Goal: Book appointment/travel/reservation

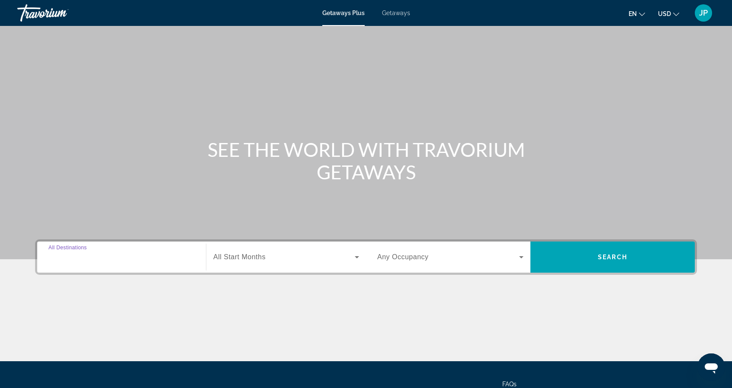
click at [106, 259] on input "Destination All Destinations" at bounding box center [121, 258] width 146 height 10
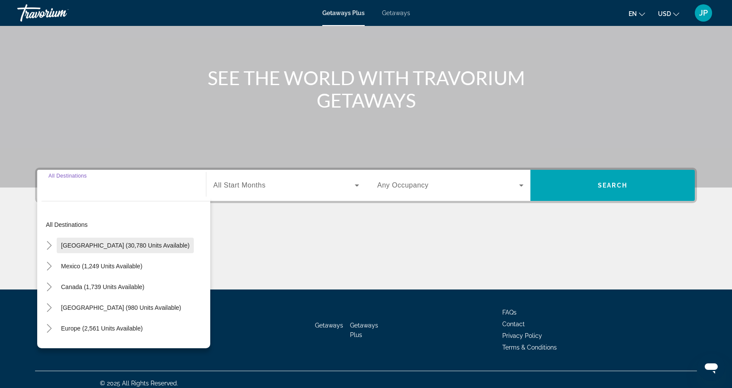
scroll to position [79, 0]
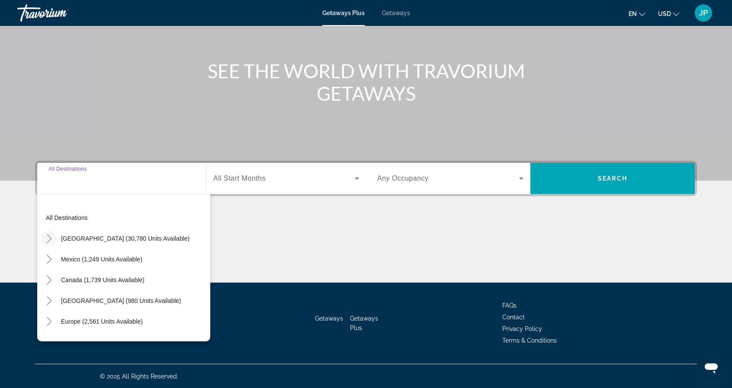
click at [53, 238] on icon "Toggle United States (30,780 units available)" at bounding box center [49, 238] width 9 height 9
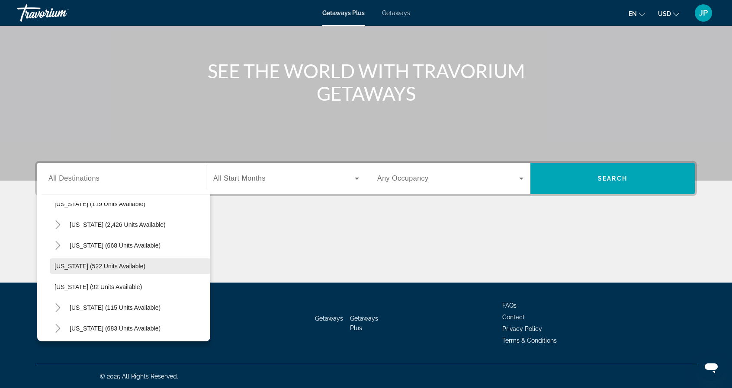
scroll to position [458, 0]
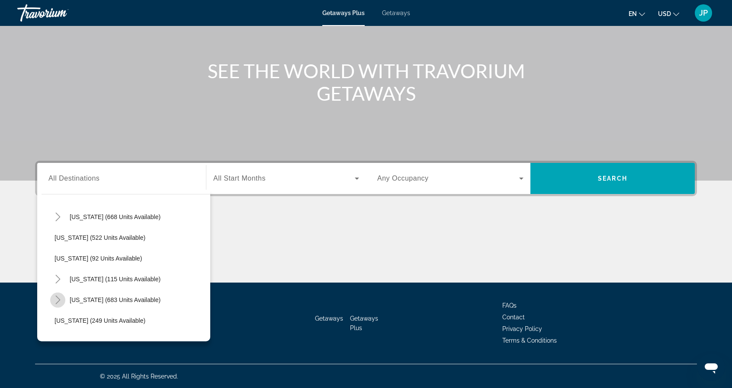
click at [58, 301] on icon "Toggle North Carolina (683 units available)" at bounding box center [57, 300] width 5 height 9
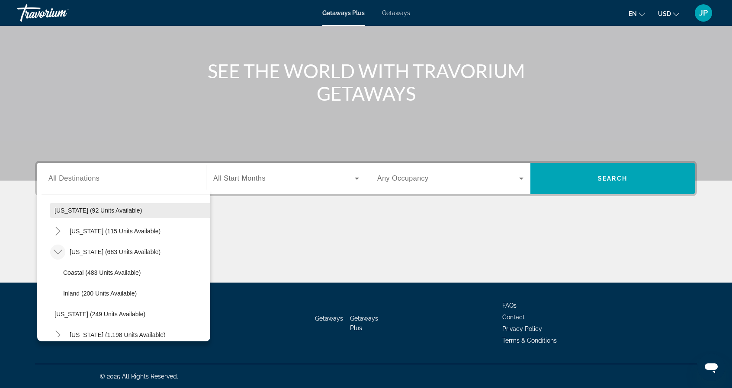
scroll to position [544, 0]
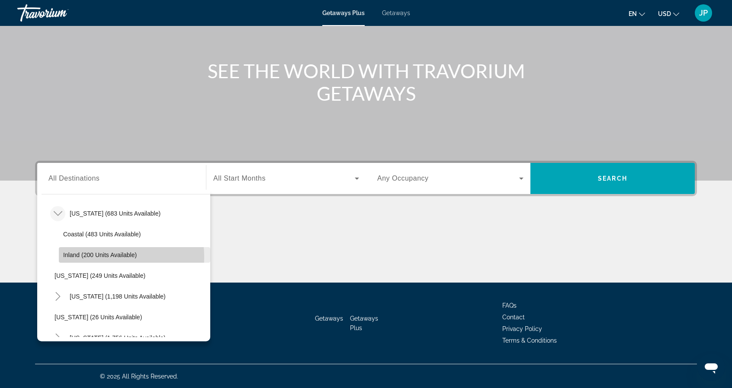
click at [80, 257] on span "Inland (200 units available)" at bounding box center [100, 255] width 74 height 7
type input "**********"
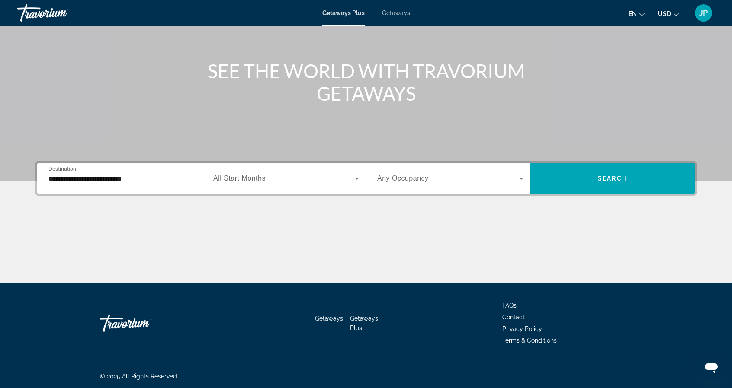
click at [244, 178] on span "All Start Months" at bounding box center [239, 178] width 52 height 7
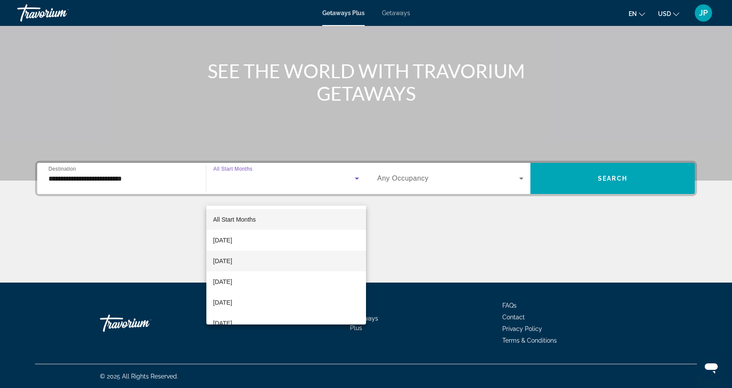
scroll to position [35, 0]
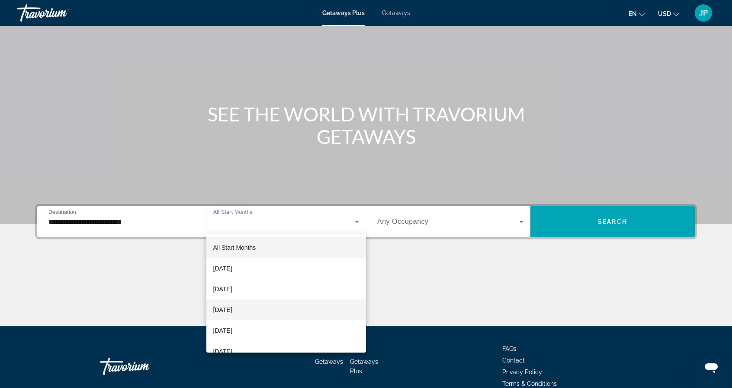
click at [299, 307] on mat-option "[DATE]" at bounding box center [286, 310] width 160 height 21
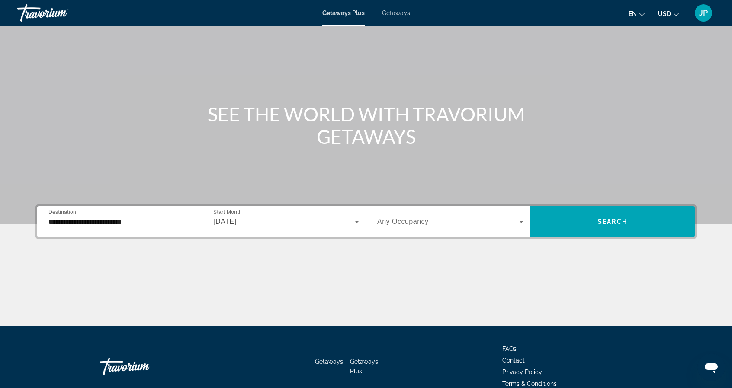
click at [395, 227] on div "Search widget" at bounding box center [450, 222] width 146 height 24
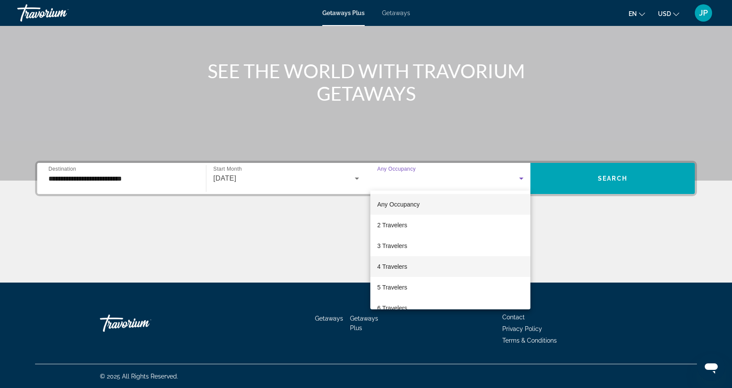
scroll to position [43, 0]
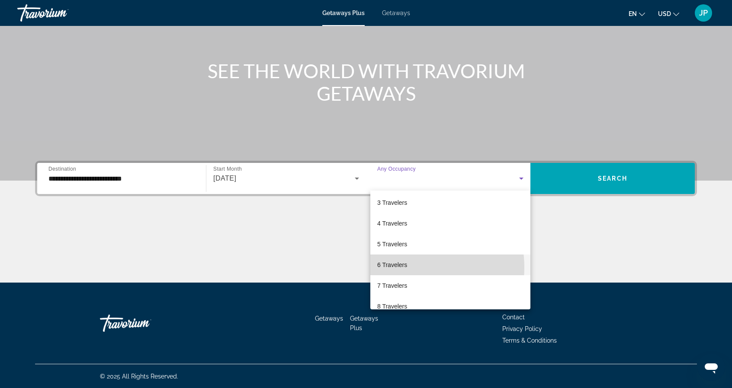
click at [404, 268] on span "6 Travelers" at bounding box center [392, 265] width 30 height 10
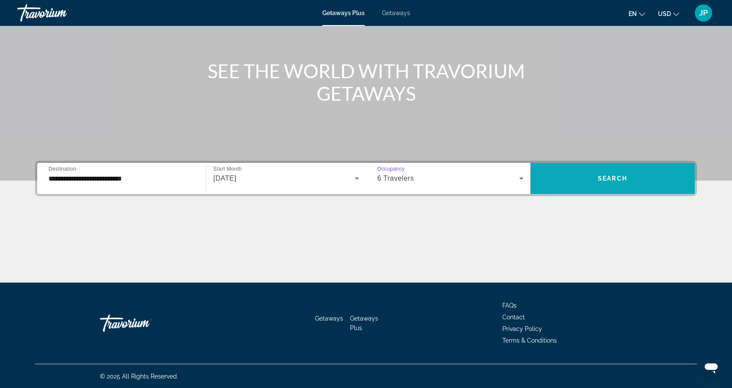
click at [630, 172] on span "Search widget" at bounding box center [612, 178] width 164 height 21
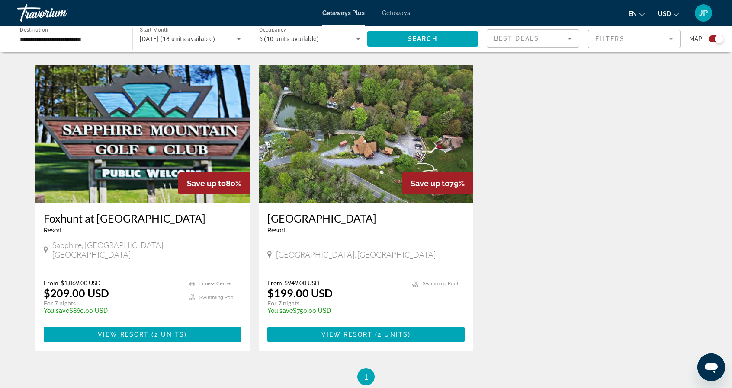
scroll to position [908, 0]
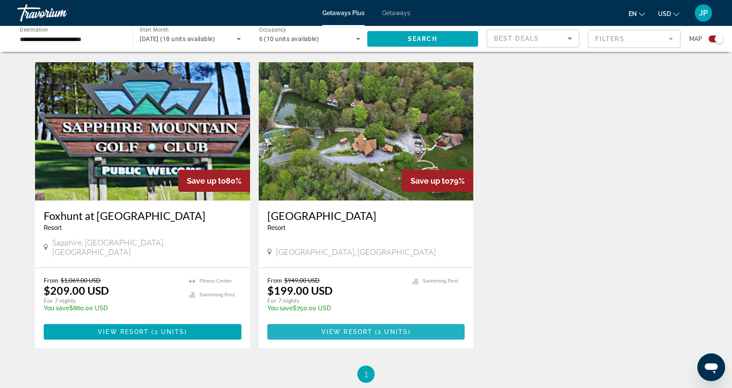
click at [389, 322] on span "Main content" at bounding box center [366, 332] width 198 height 21
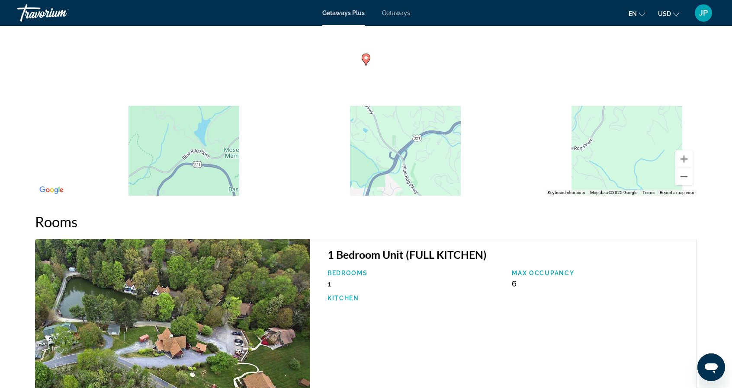
scroll to position [1108, 0]
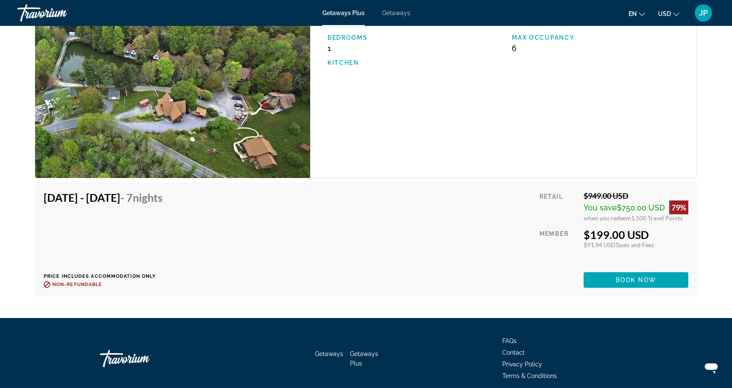
drag, startPoint x: 324, startPoint y: 163, endPoint x: 320, endPoint y: 235, distance: 71.5
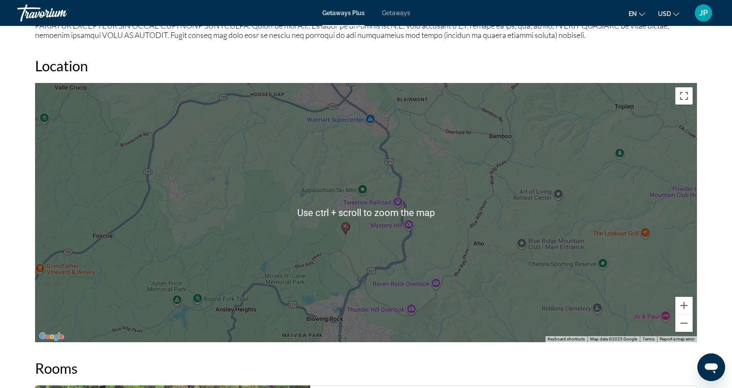
scroll to position [1022, 0]
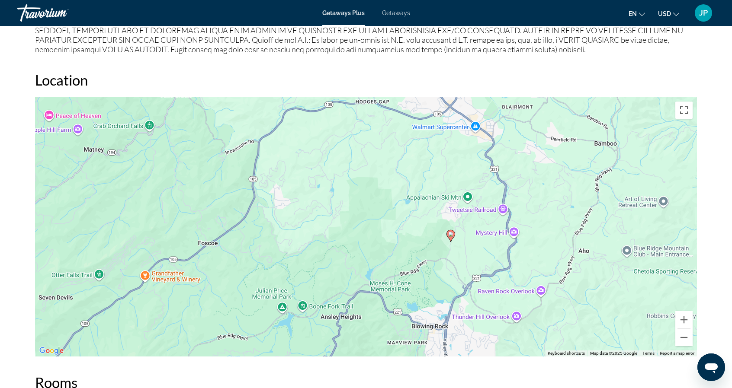
drag, startPoint x: 279, startPoint y: 275, endPoint x: 385, endPoint y: 268, distance: 106.2
click at [385, 268] on div "To activate drag with keyboard, press Alt + Enter. Once in keyboard drag state,…" at bounding box center [366, 226] width 662 height 259
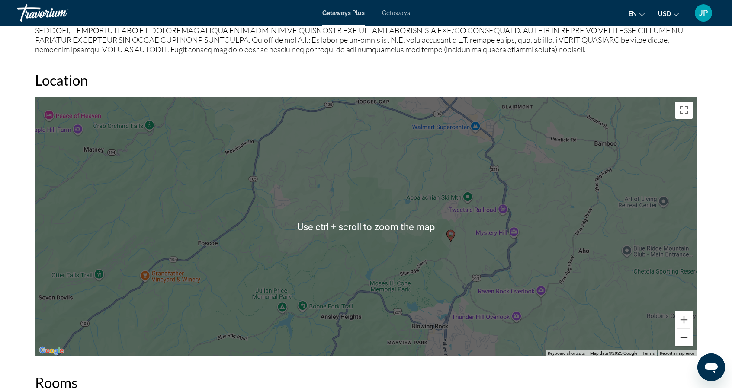
click at [682, 342] on button "Zoom out" at bounding box center [683, 337] width 17 height 17
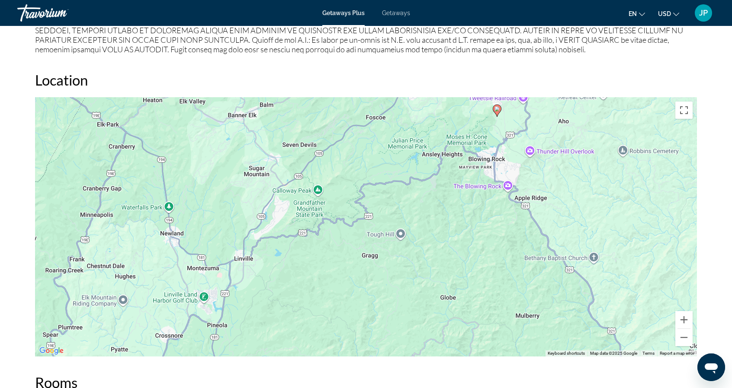
drag, startPoint x: 277, startPoint y: 290, endPoint x: 366, endPoint y: 171, distance: 148.9
click at [366, 171] on div "To activate drag with keyboard, press Alt + Enter. Once in keyboard drag state,…" at bounding box center [366, 226] width 662 height 259
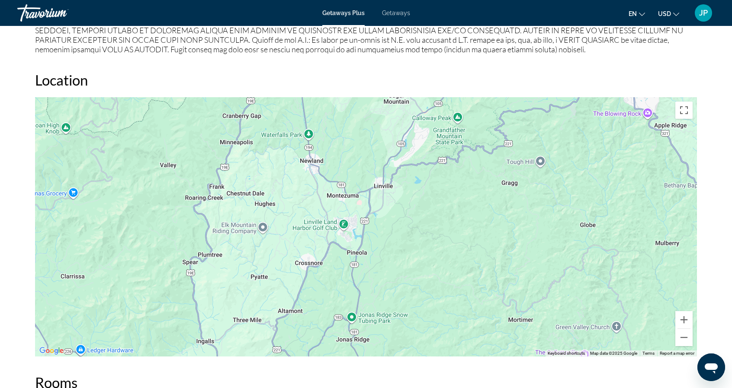
drag, startPoint x: 243, startPoint y: 263, endPoint x: 372, endPoint y: 196, distance: 145.5
click at [372, 196] on div "To activate drag with keyboard, press Alt + Enter. Once in keyboard drag state,…" at bounding box center [366, 226] width 662 height 259
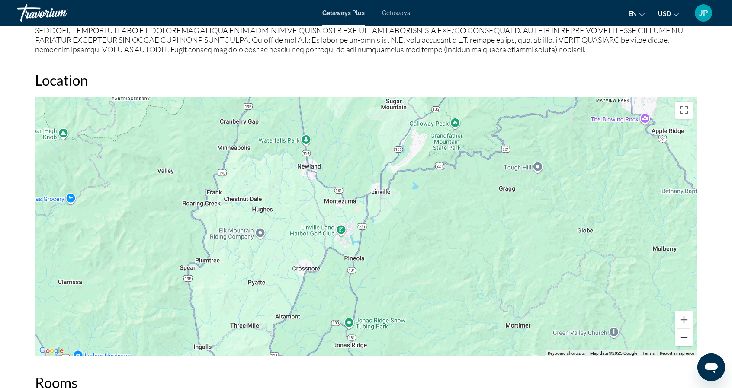
click at [680, 342] on button "Zoom out" at bounding box center [683, 337] width 17 height 17
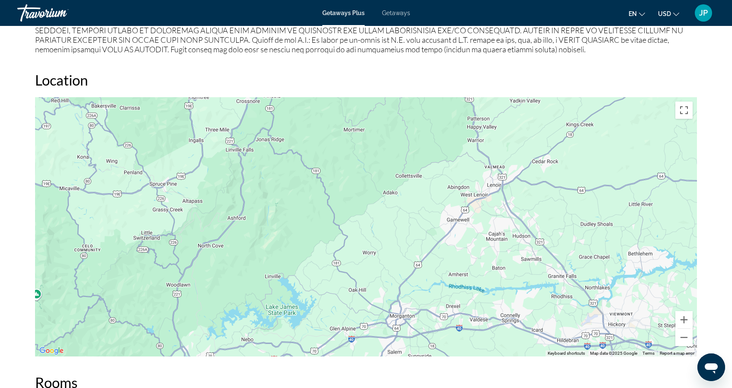
drag, startPoint x: 389, startPoint y: 285, endPoint x: 300, endPoint y: 137, distance: 172.3
click at [300, 137] on div "To activate drag with keyboard, press Alt + Enter. Once in keyboard drag state,…" at bounding box center [366, 226] width 662 height 259
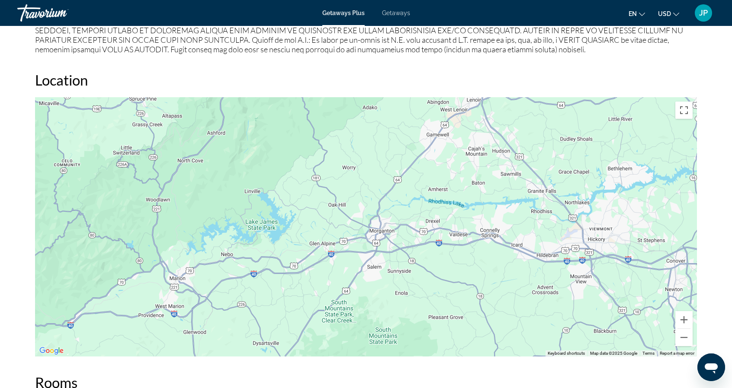
drag, startPoint x: 468, startPoint y: 279, endPoint x: 446, endPoint y: 192, distance: 89.7
click at [446, 192] on div "Main content" at bounding box center [366, 226] width 662 height 259
click at [682, 342] on button "Zoom out" at bounding box center [683, 337] width 17 height 17
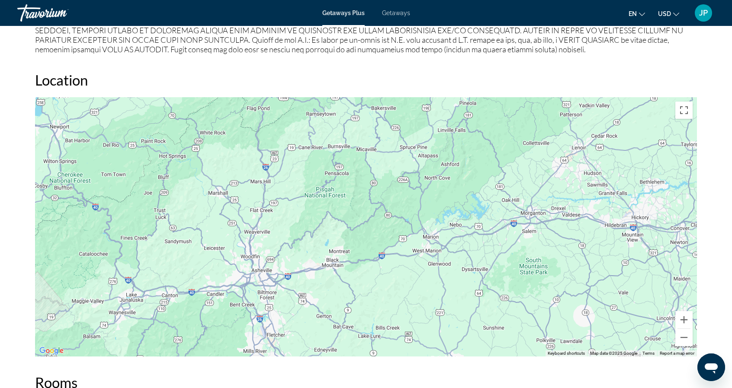
drag, startPoint x: 181, startPoint y: 294, endPoint x: 341, endPoint y: 278, distance: 160.8
click at [341, 278] on div "To activate drag with keyboard, press Alt + Enter. Once in keyboard drag state,…" at bounding box center [366, 226] width 662 height 259
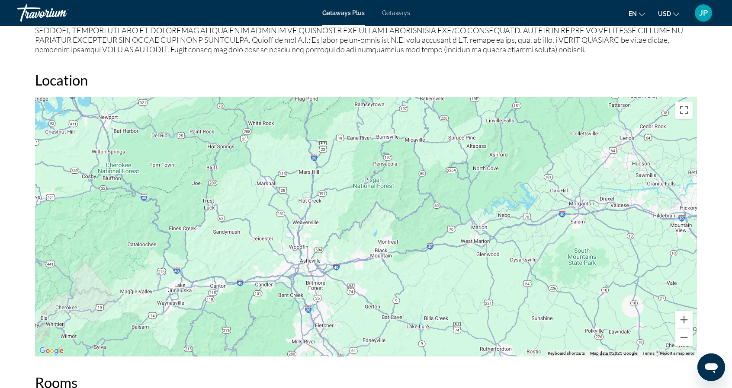
drag, startPoint x: 163, startPoint y: 298, endPoint x: 213, endPoint y: 289, distance: 50.1
click at [213, 289] on div "To activate drag with keyboard, press Alt + Enter. Once in keyboard drag state,…" at bounding box center [366, 226] width 662 height 259
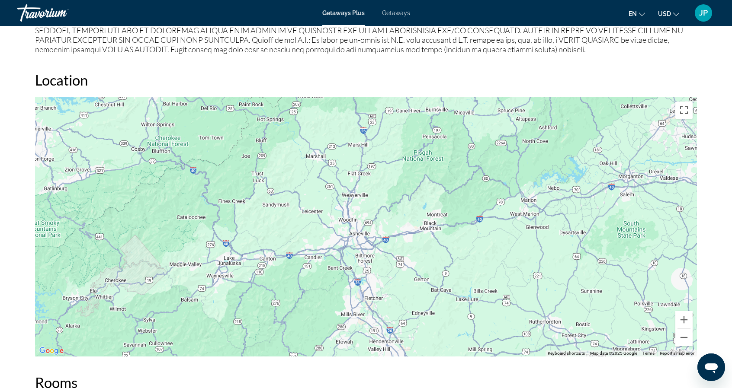
drag, startPoint x: 195, startPoint y: 252, endPoint x: 245, endPoint y: 225, distance: 57.1
click at [245, 225] on div "To activate drag with keyboard, press Alt + Enter. Once in keyboard drag state,…" at bounding box center [366, 226] width 662 height 259
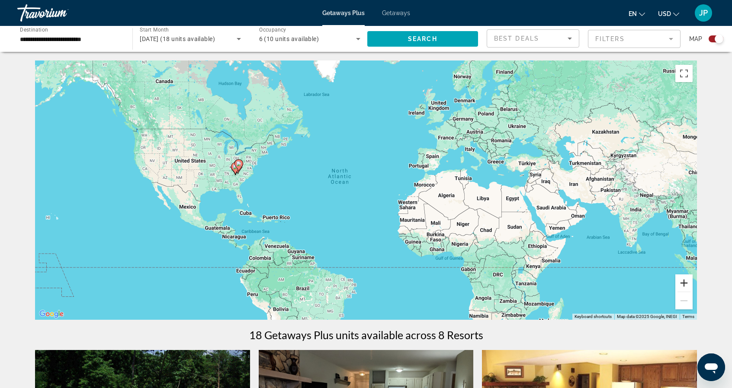
click at [680, 283] on button "Zoom in" at bounding box center [683, 283] width 17 height 17
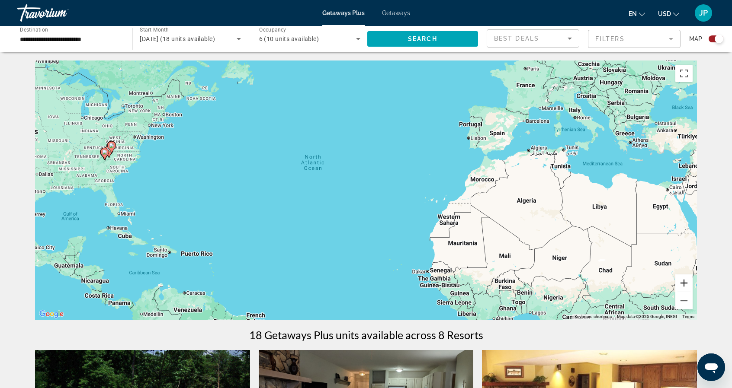
click at [680, 283] on button "Zoom in" at bounding box center [683, 283] width 17 height 17
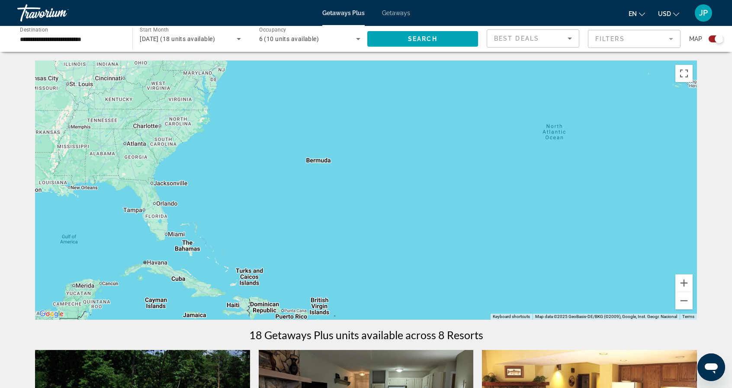
drag, startPoint x: 218, startPoint y: 175, endPoint x: 513, endPoint y: 172, distance: 295.4
click at [513, 172] on div "Main content" at bounding box center [366, 190] width 662 height 259
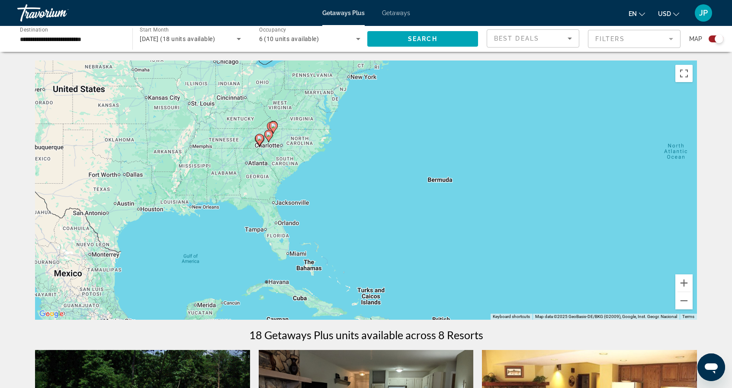
drag, startPoint x: 242, startPoint y: 179, endPoint x: 363, endPoint y: 199, distance: 122.7
click at [363, 199] on div "To activate drag with keyboard, press Alt + Enter. Once in keyboard drag state,…" at bounding box center [366, 190] width 662 height 259
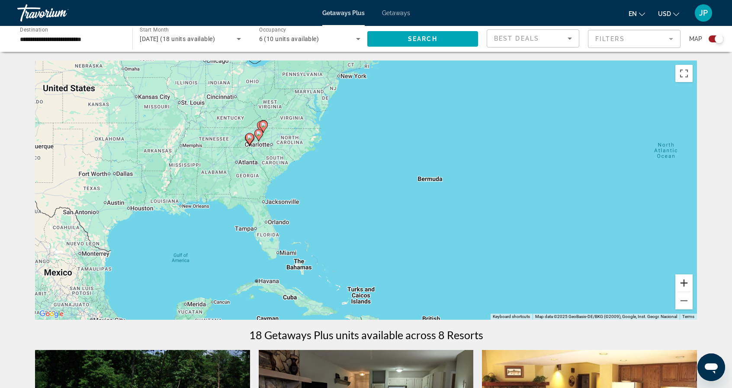
click at [683, 285] on button "Zoom in" at bounding box center [683, 283] width 17 height 17
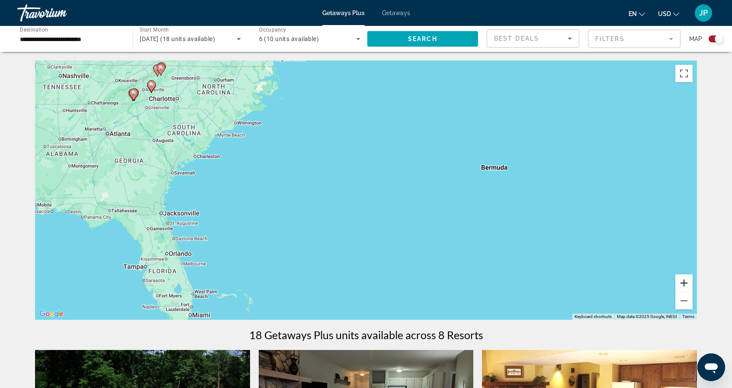
click at [683, 285] on button "Zoom in" at bounding box center [683, 283] width 17 height 17
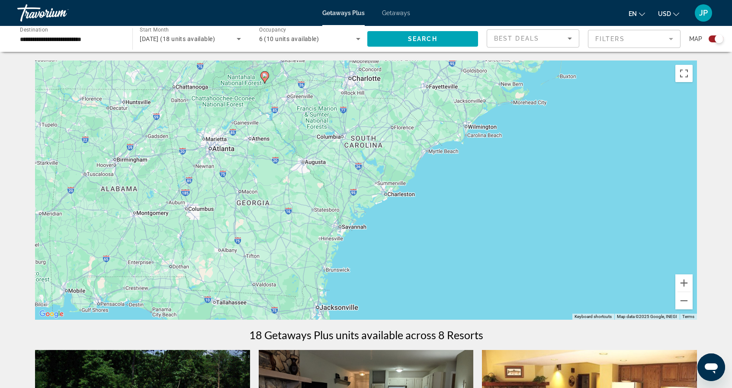
drag, startPoint x: 224, startPoint y: 179, endPoint x: 568, endPoint y: 247, distance: 350.0
click at [568, 247] on div "To activate drag with keyboard, press Alt + Enter. Once in keyboard drag state,…" at bounding box center [366, 190] width 662 height 259
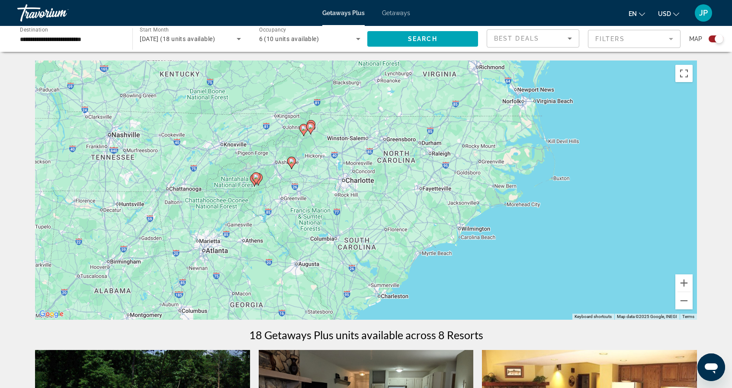
drag, startPoint x: 250, startPoint y: 155, endPoint x: 237, endPoint y: 253, distance: 99.4
click at [237, 253] on div "To activate drag with keyboard, press Alt + Enter. Once in keyboard drag state,…" at bounding box center [366, 190] width 662 height 259
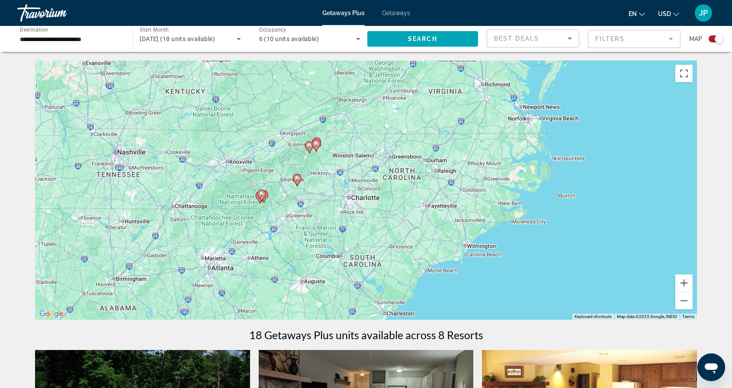
drag, startPoint x: 267, startPoint y: 198, endPoint x: 273, endPoint y: 216, distance: 19.1
click at [273, 216] on div "To activate drag with keyboard, press Alt + Enter. Once in keyboard drag state,…" at bounding box center [366, 190] width 662 height 259
click at [681, 286] on button "Zoom in" at bounding box center [683, 283] width 17 height 17
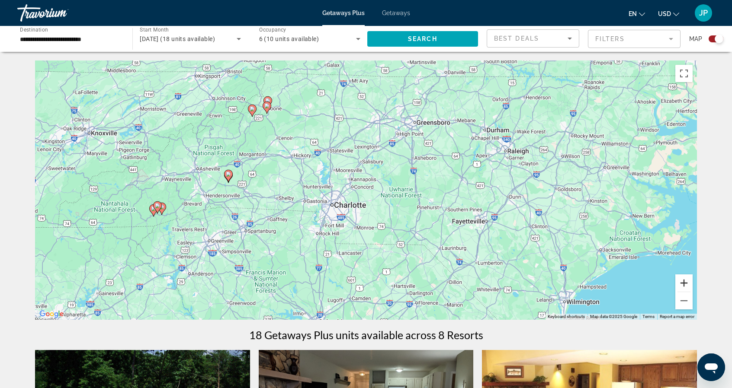
click at [682, 283] on button "Zoom in" at bounding box center [683, 283] width 17 height 17
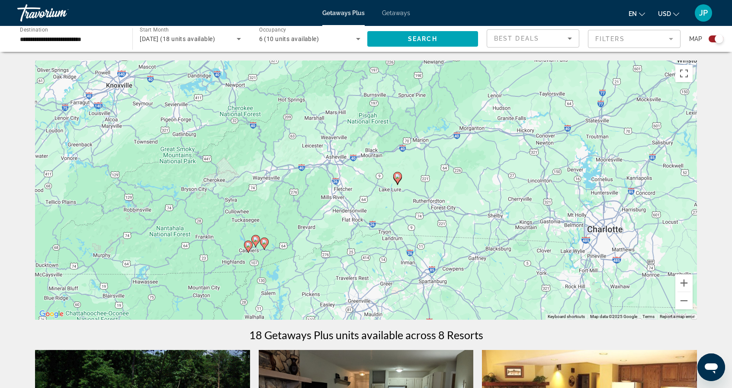
drag, startPoint x: 147, startPoint y: 185, endPoint x: 455, endPoint y: 194, distance: 308.5
click at [455, 194] on div "To activate drag with keyboard, press Alt + Enter. Once in keyboard drag state,…" at bounding box center [366, 190] width 662 height 259
click at [677, 281] on button "Zoom in" at bounding box center [683, 283] width 17 height 17
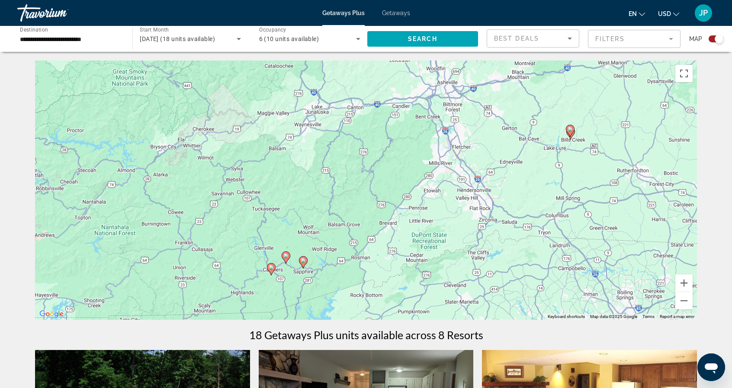
drag, startPoint x: 228, startPoint y: 257, endPoint x: 369, endPoint y: 219, distance: 146.0
click at [371, 217] on div "To activate drag with keyboard, press Alt + Enter. Once in keyboard drag state,…" at bounding box center [366, 190] width 662 height 259
click at [681, 284] on button "Zoom in" at bounding box center [683, 283] width 17 height 17
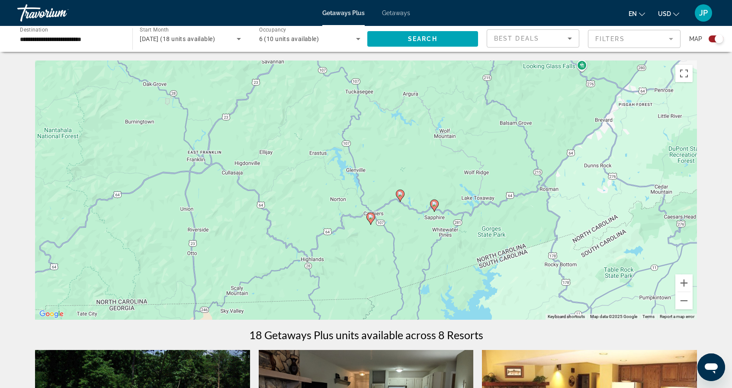
drag, startPoint x: 250, startPoint y: 244, endPoint x: 444, endPoint y: 109, distance: 237.1
click at [444, 109] on div "To activate drag with keyboard, press Alt + Enter. Once in keyboard drag state,…" at bounding box center [366, 190] width 662 height 259
click at [372, 218] on image "Main content" at bounding box center [370, 217] width 5 height 5
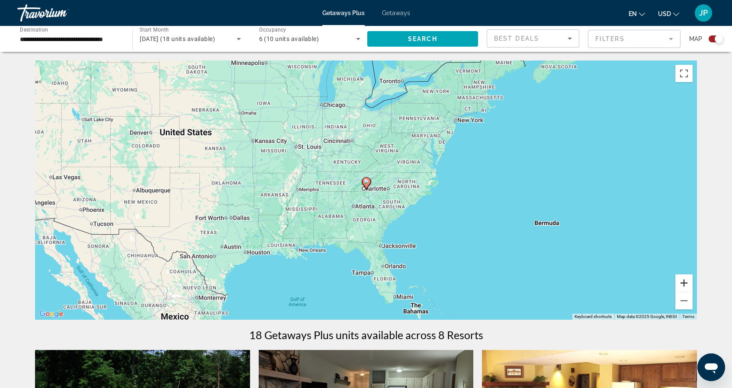
click at [686, 283] on button "Zoom in" at bounding box center [683, 283] width 17 height 17
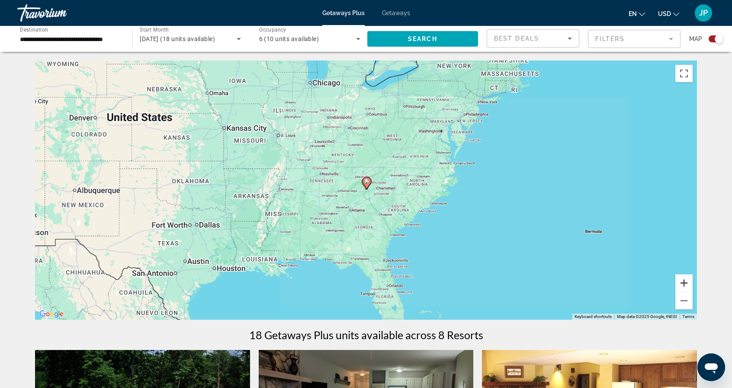
click at [685, 282] on button "Zoom in" at bounding box center [683, 283] width 17 height 17
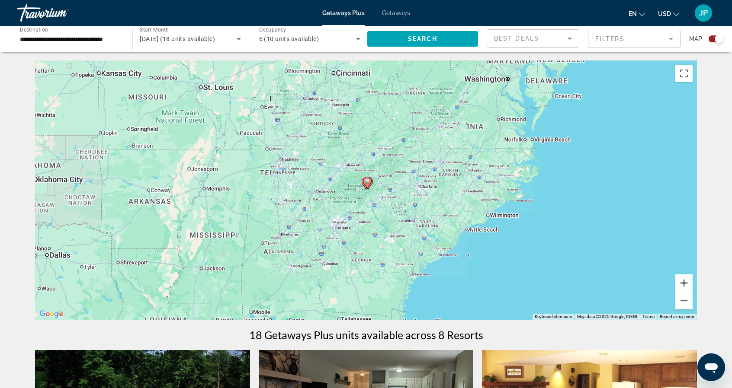
click at [684, 281] on button "Zoom in" at bounding box center [683, 283] width 17 height 17
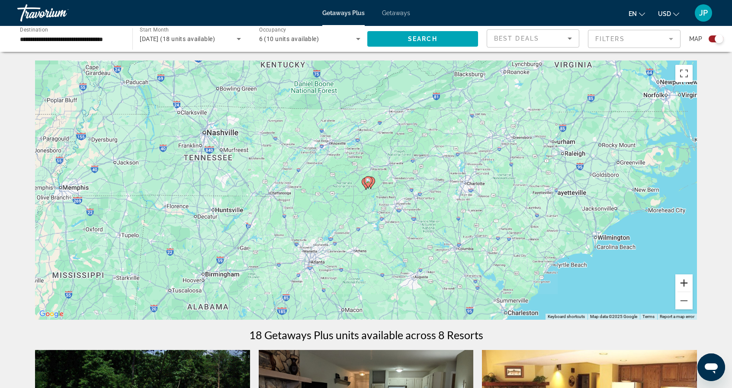
click at [684, 280] on button "Zoom in" at bounding box center [683, 283] width 17 height 17
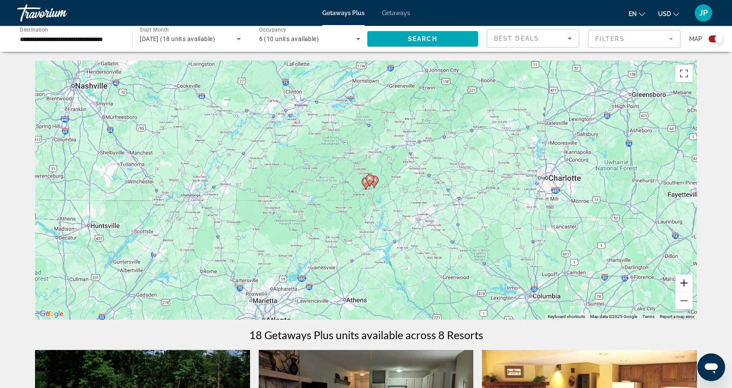
click at [684, 280] on button "Zoom in" at bounding box center [683, 283] width 17 height 17
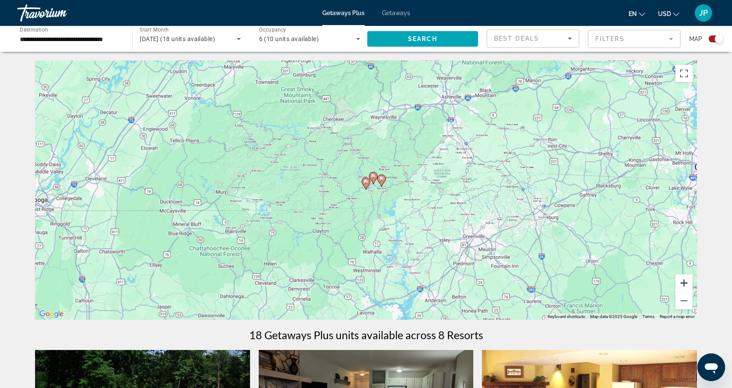
click at [683, 279] on button "Zoom in" at bounding box center [683, 283] width 17 height 17
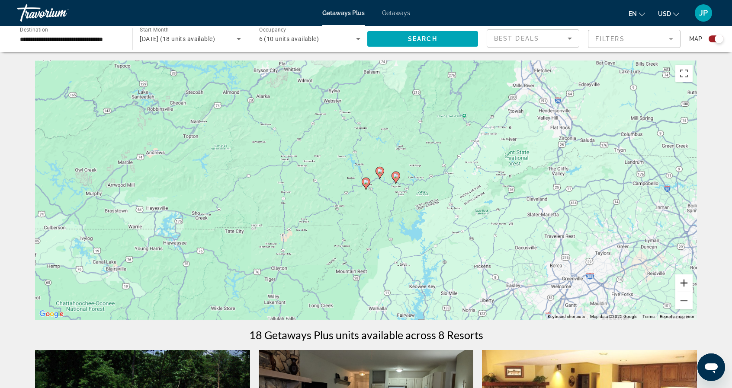
click at [682, 279] on button "Zoom in" at bounding box center [683, 283] width 17 height 17
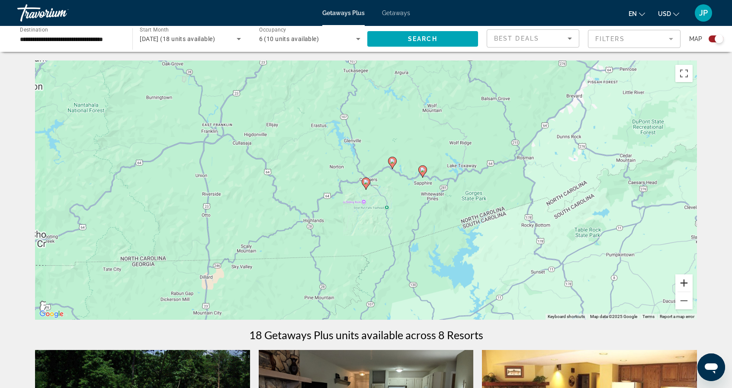
click at [682, 278] on button "Zoom in" at bounding box center [683, 283] width 17 height 17
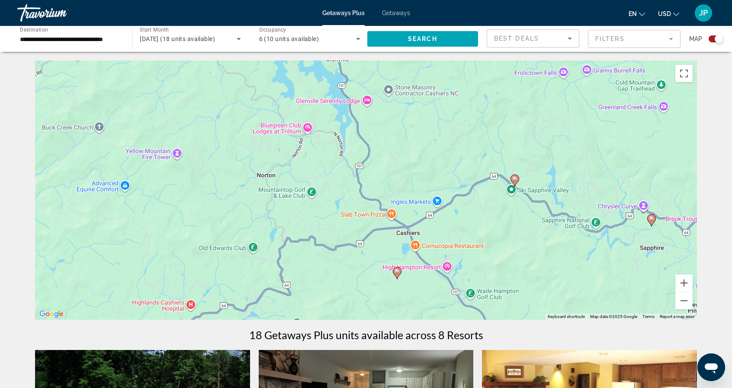
drag, startPoint x: 358, startPoint y: 198, endPoint x: 391, endPoint y: 283, distance: 91.5
click at [390, 285] on div "To activate drag with keyboard, press Alt + Enter. Once in keyboard drag state,…" at bounding box center [366, 190] width 662 height 259
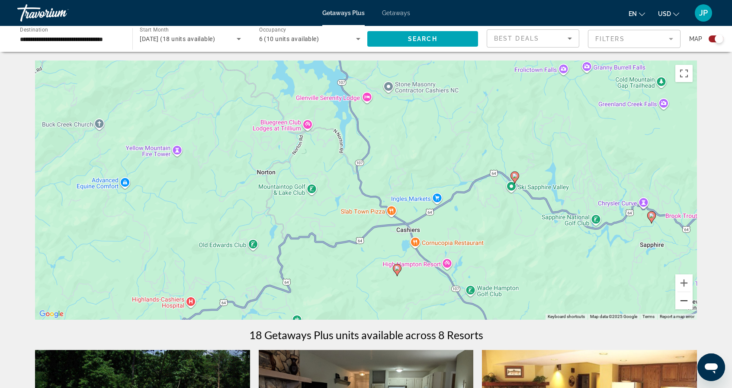
drag, startPoint x: 681, startPoint y: 302, endPoint x: 671, endPoint y: 299, distance: 10.0
click at [681, 301] on button "Zoom out" at bounding box center [683, 300] width 17 height 17
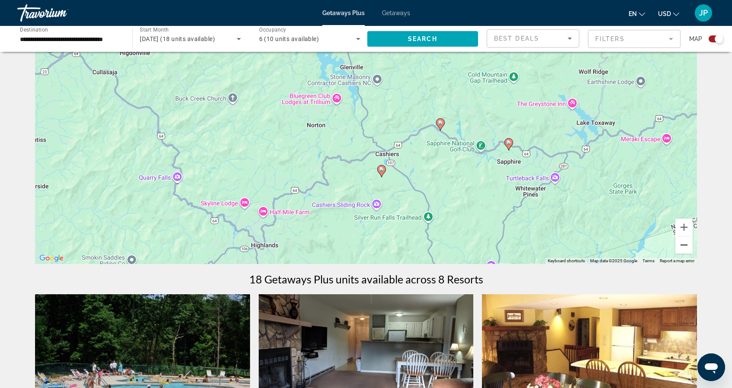
scroll to position [43, 0]
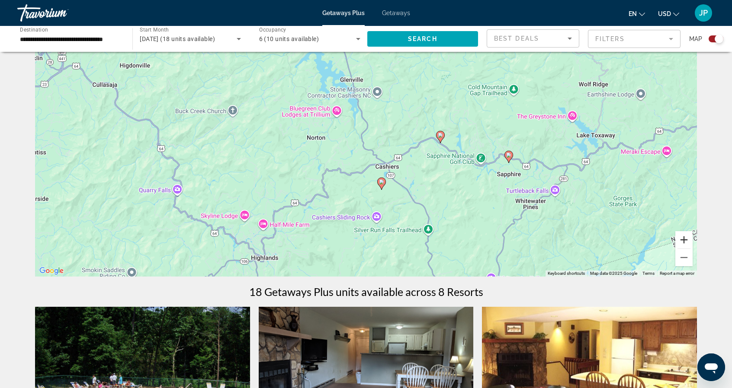
click at [687, 240] on button "Zoom in" at bounding box center [683, 239] width 17 height 17
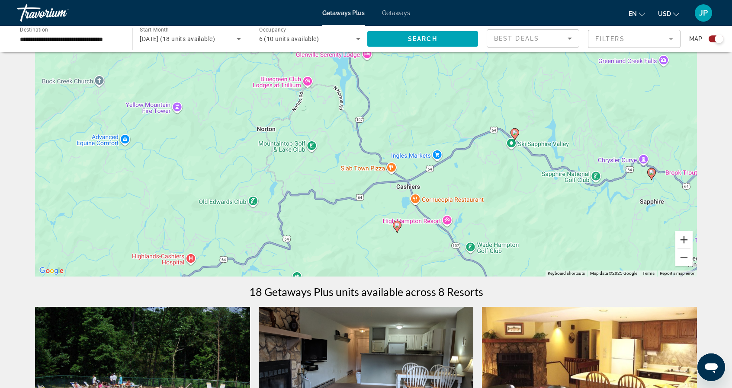
click at [687, 240] on button "Zoom in" at bounding box center [683, 239] width 17 height 17
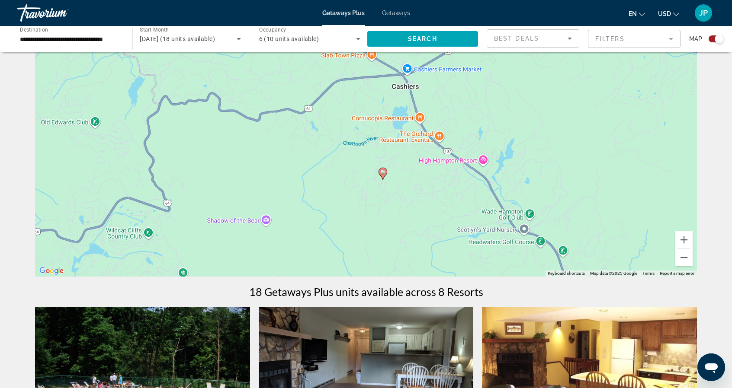
drag, startPoint x: 470, startPoint y: 238, endPoint x: 427, endPoint y: 107, distance: 137.7
click at [427, 106] on div "To activate drag with keyboard, press Alt + Enter. Once in keyboard drag state,…" at bounding box center [366, 146] width 662 height 259
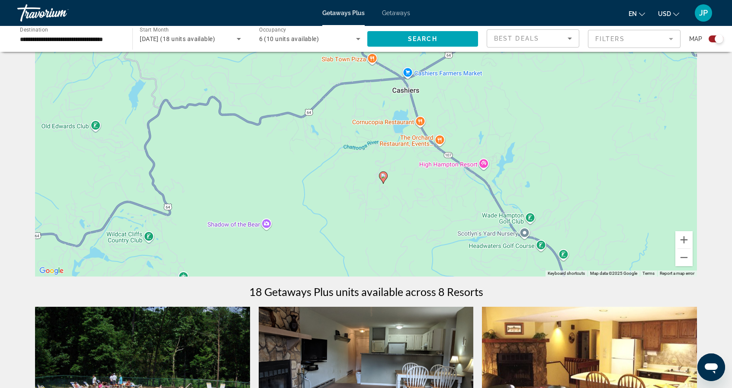
click at [384, 174] on image "Main content" at bounding box center [383, 175] width 5 height 5
click at [383, 176] on image "Main content" at bounding box center [383, 175] width 5 height 5
type input "**********"
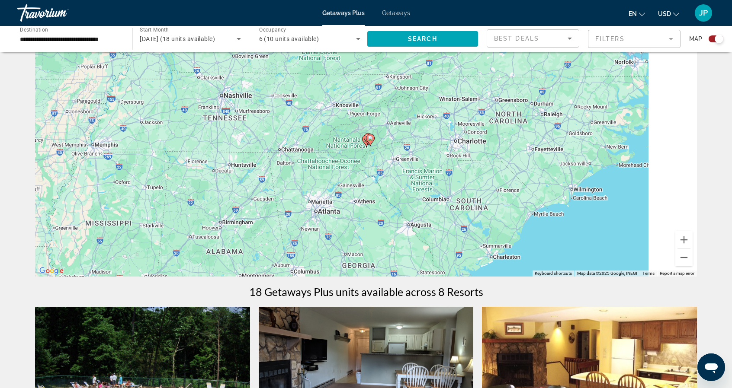
click at [383, 176] on div "To activate drag with keyboard, press Alt + Enter. Once in keyboard drag state,…" at bounding box center [366, 146] width 662 height 259
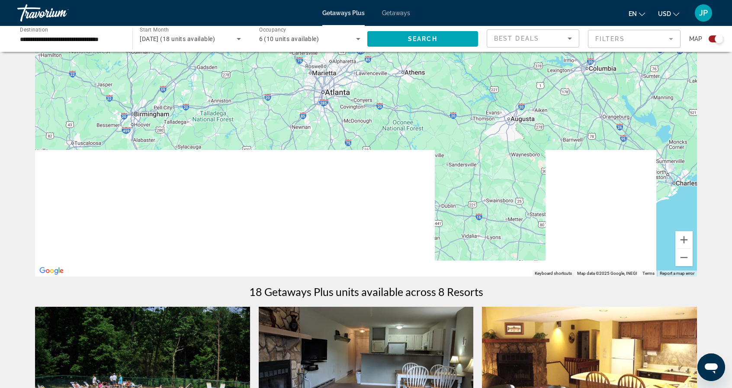
drag, startPoint x: 324, startPoint y: 233, endPoint x: 402, endPoint y: 74, distance: 177.2
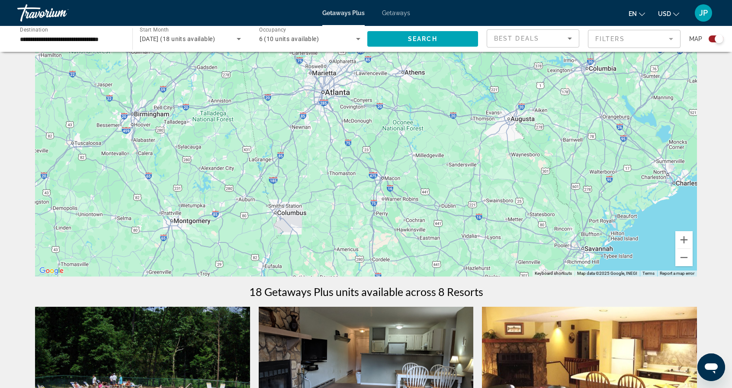
click at [402, 74] on div "To activate drag with keyboard, press Alt + Enter. Once in keyboard drag state,…" at bounding box center [366, 146] width 662 height 259
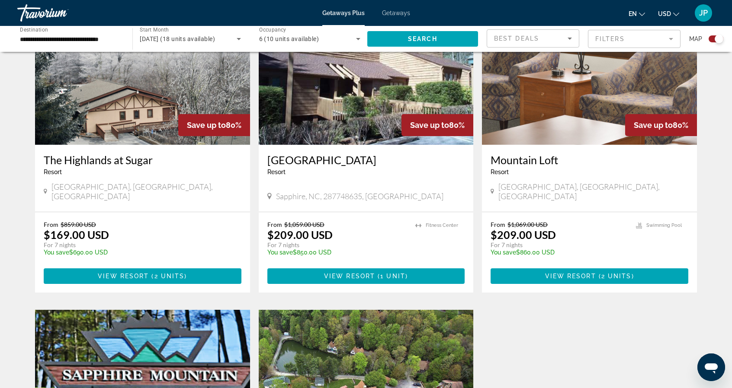
scroll to position [735, 0]
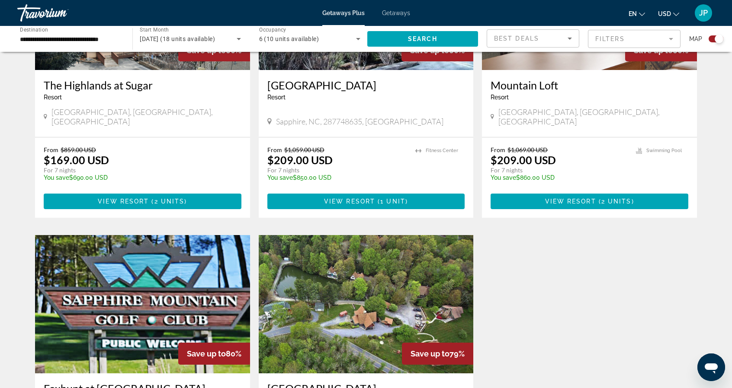
click at [148, 303] on img "Main content" at bounding box center [142, 304] width 215 height 138
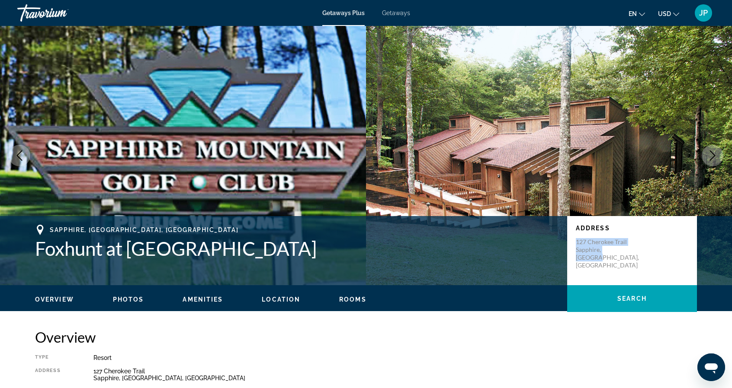
drag, startPoint x: 573, startPoint y: 241, endPoint x: 630, endPoint y: 252, distance: 57.8
click at [630, 252] on div "Address [STREET_ADDRESS]" at bounding box center [632, 250] width 130 height 69
copy p "[STREET_ADDRESS]"
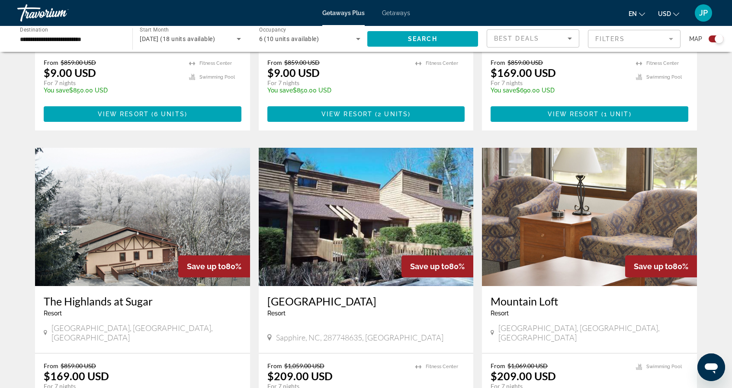
scroll to position [432, 0]
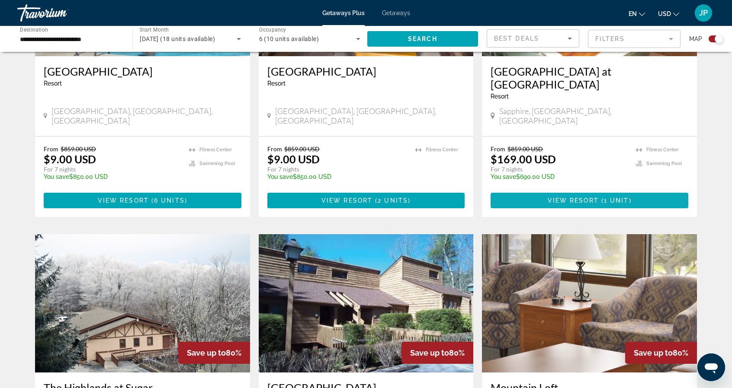
click at [580, 197] on span "View Resort" at bounding box center [573, 200] width 51 height 7
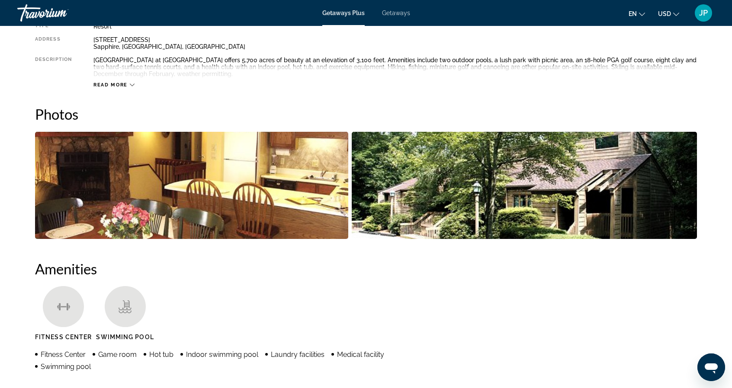
scroll to position [259, 0]
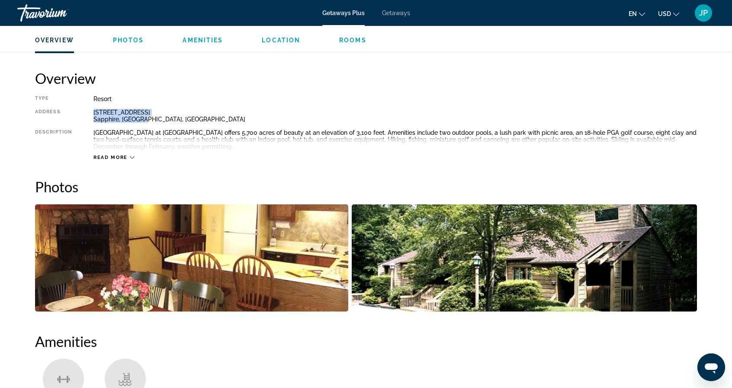
drag, startPoint x: 145, startPoint y: 120, endPoint x: 90, endPoint y: 109, distance: 56.0
click at [90, 109] on div "Type Resort All-Inclusive No All-Inclusive Address [STREET_ADDRESS] Description…" at bounding box center [366, 128] width 662 height 65
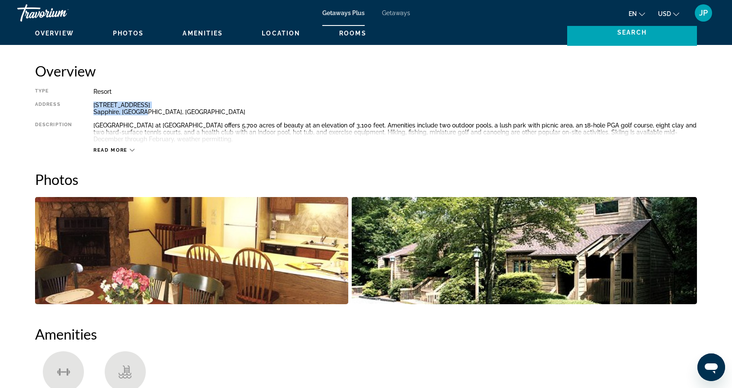
scroll to position [216, 0]
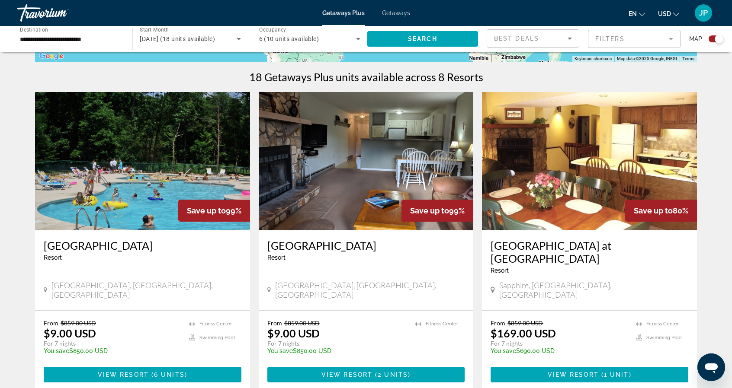
scroll to position [259, 0]
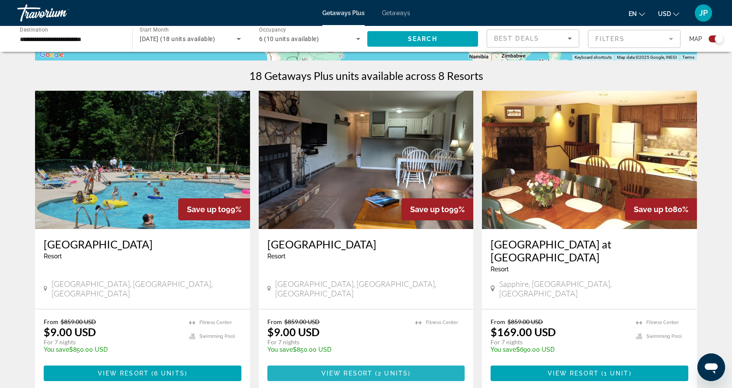
click at [368, 370] on span "View Resort" at bounding box center [346, 373] width 51 height 7
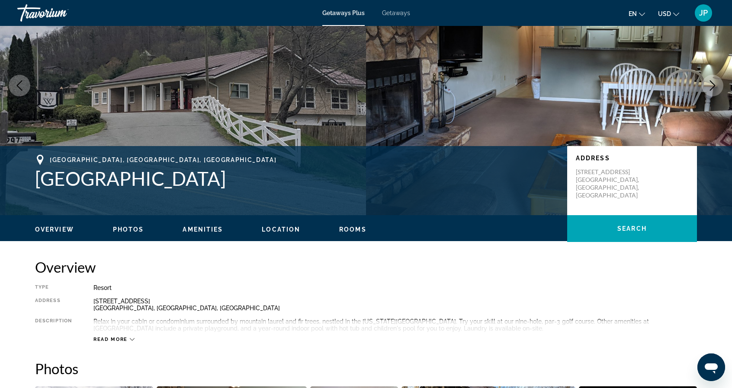
scroll to position [86, 0]
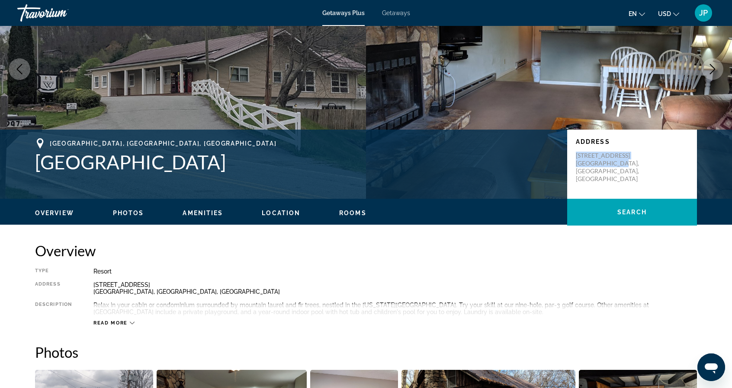
drag, startPoint x: 616, startPoint y: 167, endPoint x: 570, endPoint y: 156, distance: 48.0
click at [570, 156] on div "Address [STREET_ADDRESS] [GEOGRAPHIC_DATA], [GEOGRAPHIC_DATA], [GEOGRAPHIC_DATA]" at bounding box center [632, 164] width 130 height 69
copy p "[STREET_ADDRESS] [GEOGRAPHIC_DATA], [GEOGRAPHIC_DATA], [GEOGRAPHIC_DATA]"
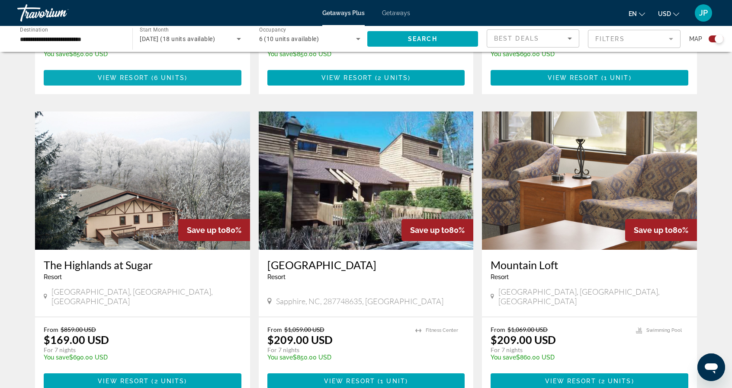
scroll to position [562, 0]
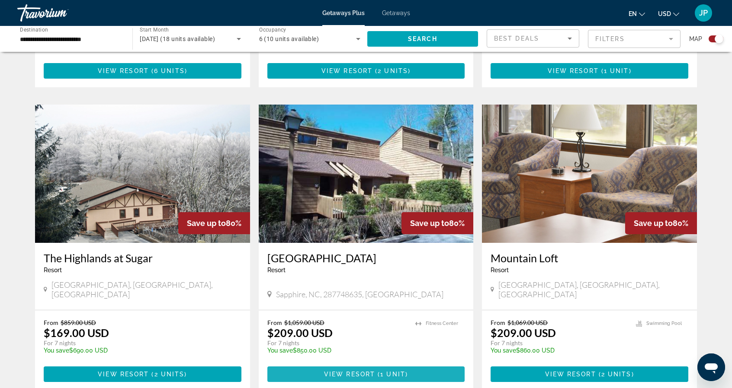
click at [372, 371] on span "View Resort" at bounding box center [349, 374] width 51 height 7
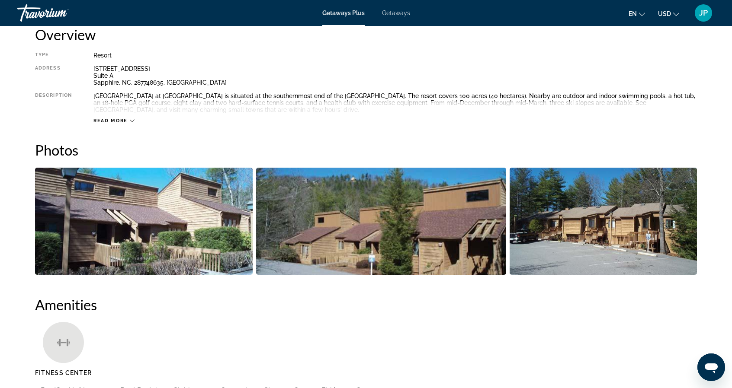
scroll to position [303, 0]
click at [388, 12] on span "Getaways" at bounding box center [396, 13] width 28 height 7
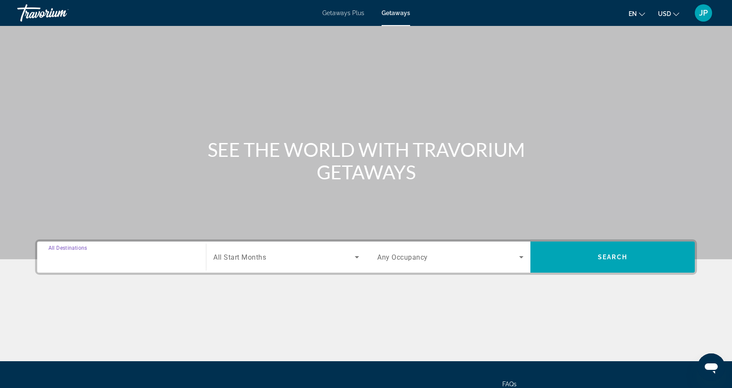
drag, startPoint x: 119, startPoint y: 256, endPoint x: 121, endPoint y: 250, distance: 6.6
click at [119, 254] on input "Destination All Destinations" at bounding box center [121, 258] width 146 height 10
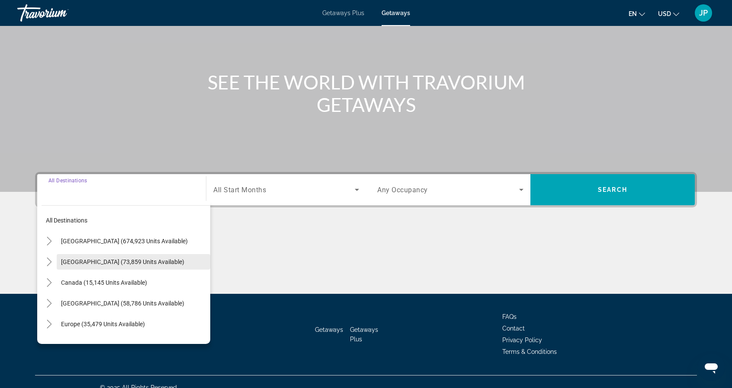
scroll to position [79, 0]
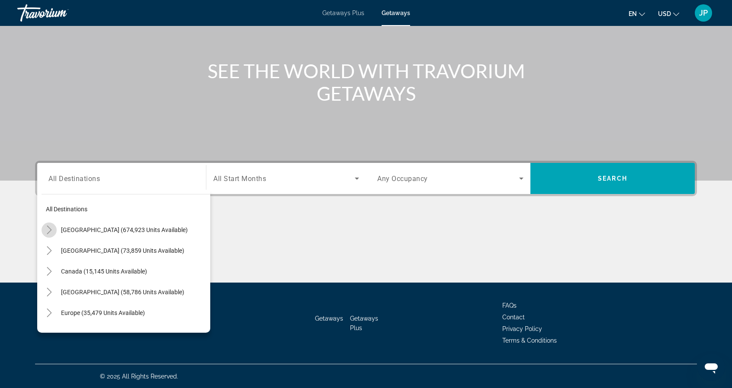
click at [49, 232] on icon "Toggle United States (674,923 units available)" at bounding box center [49, 230] width 9 height 9
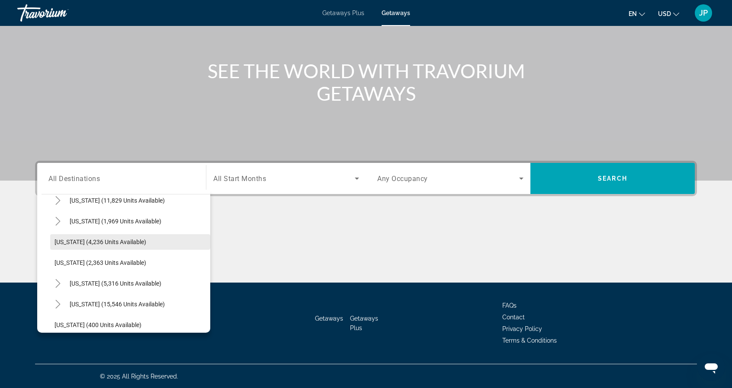
scroll to position [544, 0]
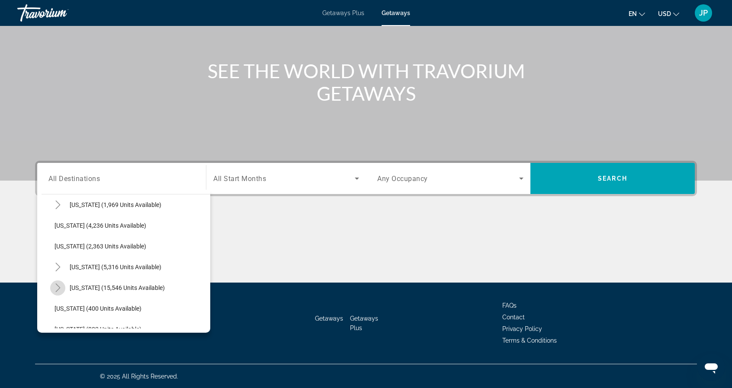
click at [61, 289] on icon "Toggle North Carolina (15,546 units available)" at bounding box center [58, 288] width 9 height 9
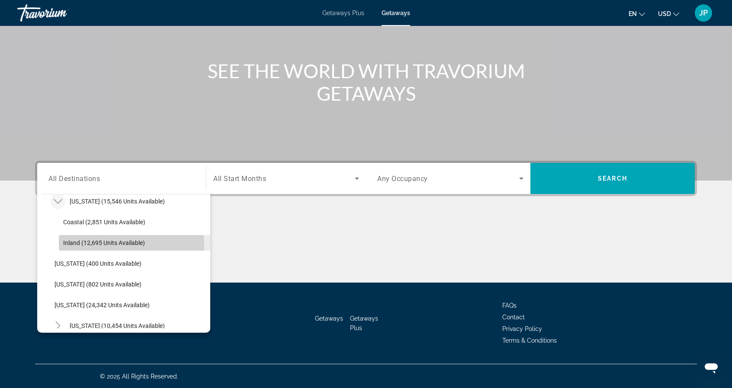
click at [95, 247] on span "Search widget" at bounding box center [134, 243] width 151 height 21
type input "**********"
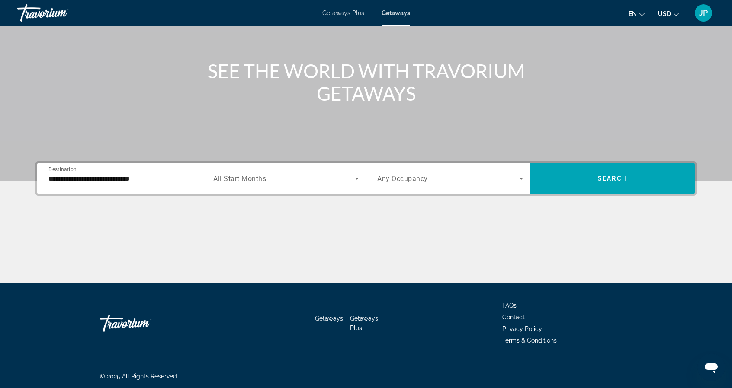
click at [291, 186] on div "Search widget" at bounding box center [286, 179] width 146 height 24
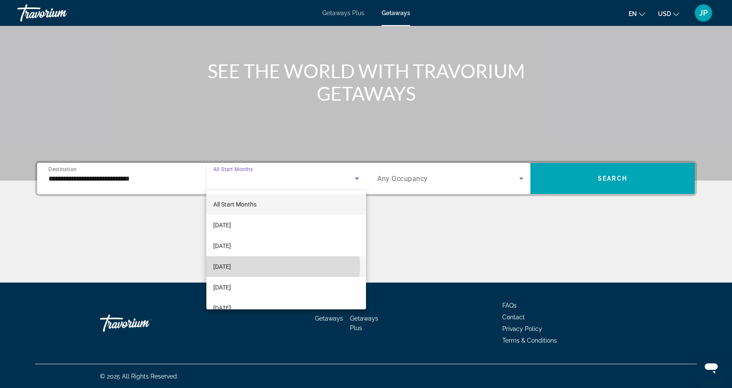
click at [266, 266] on mat-option "[DATE]" at bounding box center [286, 266] width 160 height 21
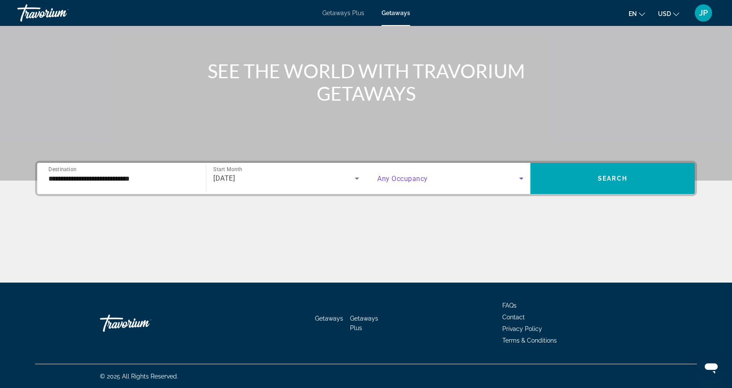
click at [432, 182] on span "Search widget" at bounding box center [448, 178] width 142 height 10
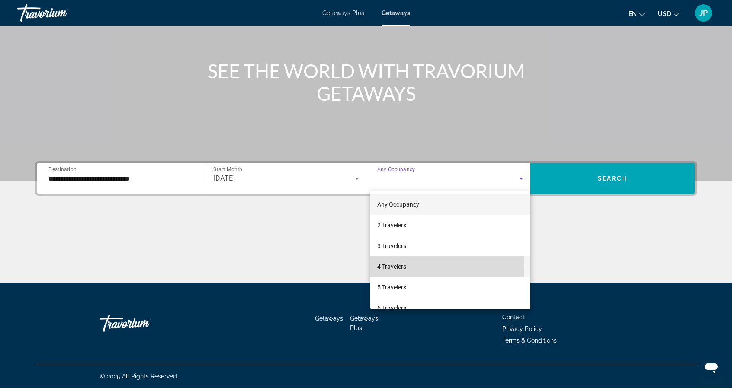
click at [400, 267] on span "4 Travelers" at bounding box center [391, 267] width 29 height 10
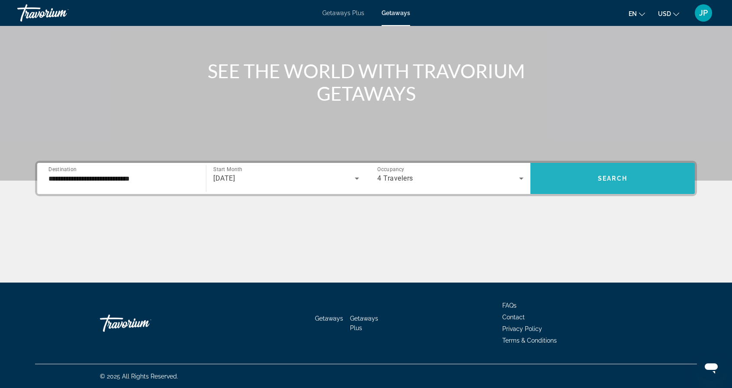
click at [625, 181] on span "Search" at bounding box center [612, 178] width 29 height 7
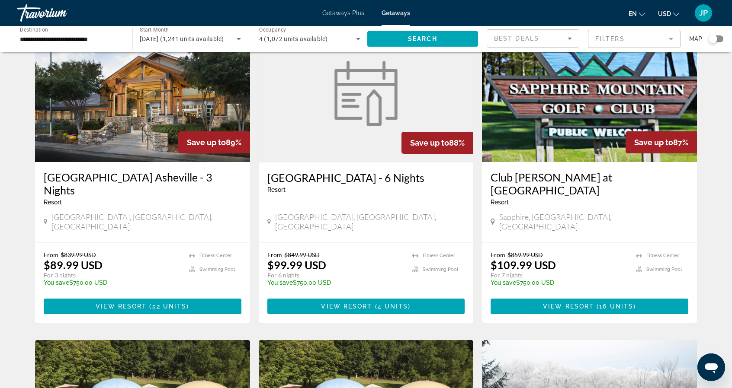
scroll to position [692, 0]
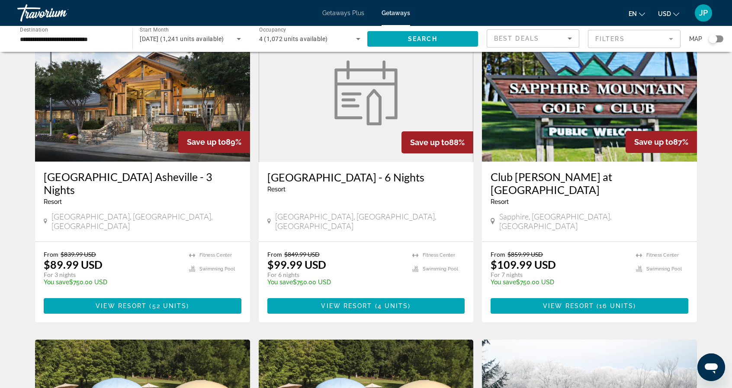
click at [128, 170] on h3 "[GEOGRAPHIC_DATA] Asheville - 3 Nights" at bounding box center [143, 183] width 198 height 26
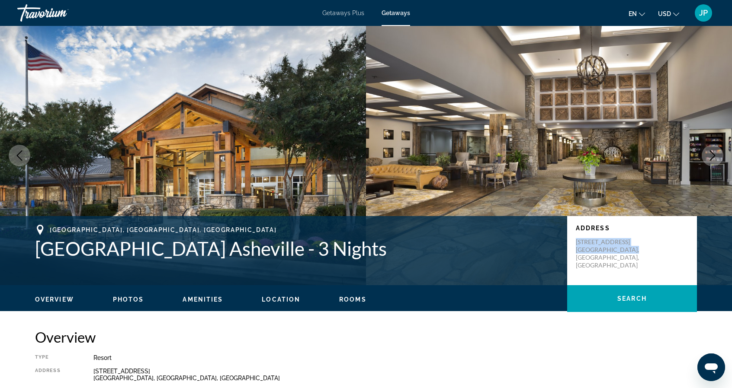
drag, startPoint x: 631, startPoint y: 252, endPoint x: 571, endPoint y: 240, distance: 61.7
click at [571, 240] on div "Address [STREET_ADDRESS]" at bounding box center [632, 250] width 130 height 69
copy p "[STREET_ADDRESS]"
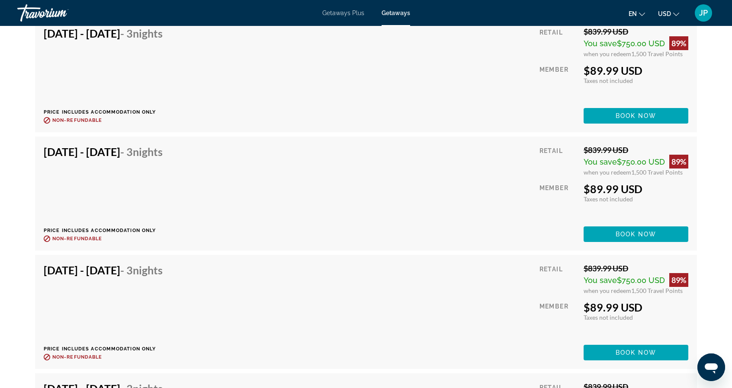
scroll to position [1903, 0]
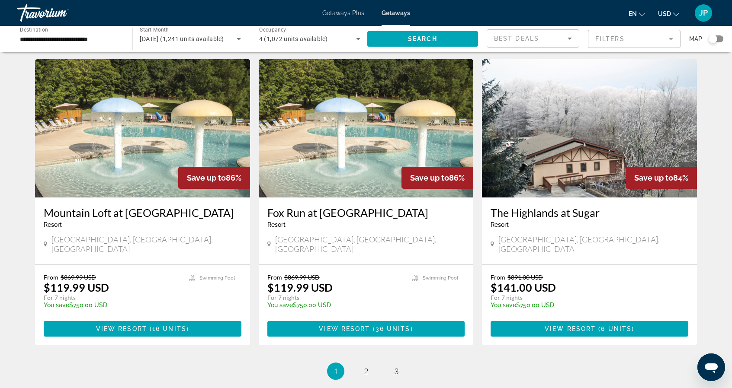
scroll to position [995, 0]
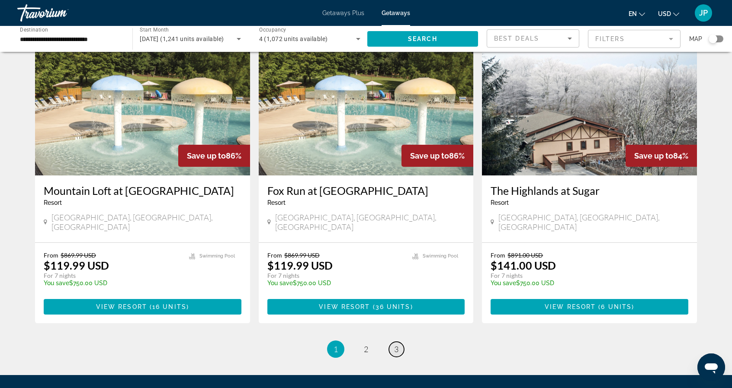
click at [392, 342] on link "page 3" at bounding box center [396, 349] width 15 height 15
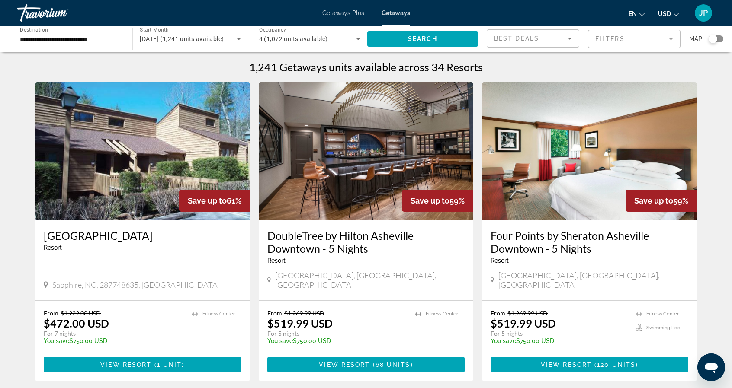
click at [56, 11] on div "Travorium" at bounding box center [60, 13] width 86 height 22
